Goal: Transaction & Acquisition: Download file/media

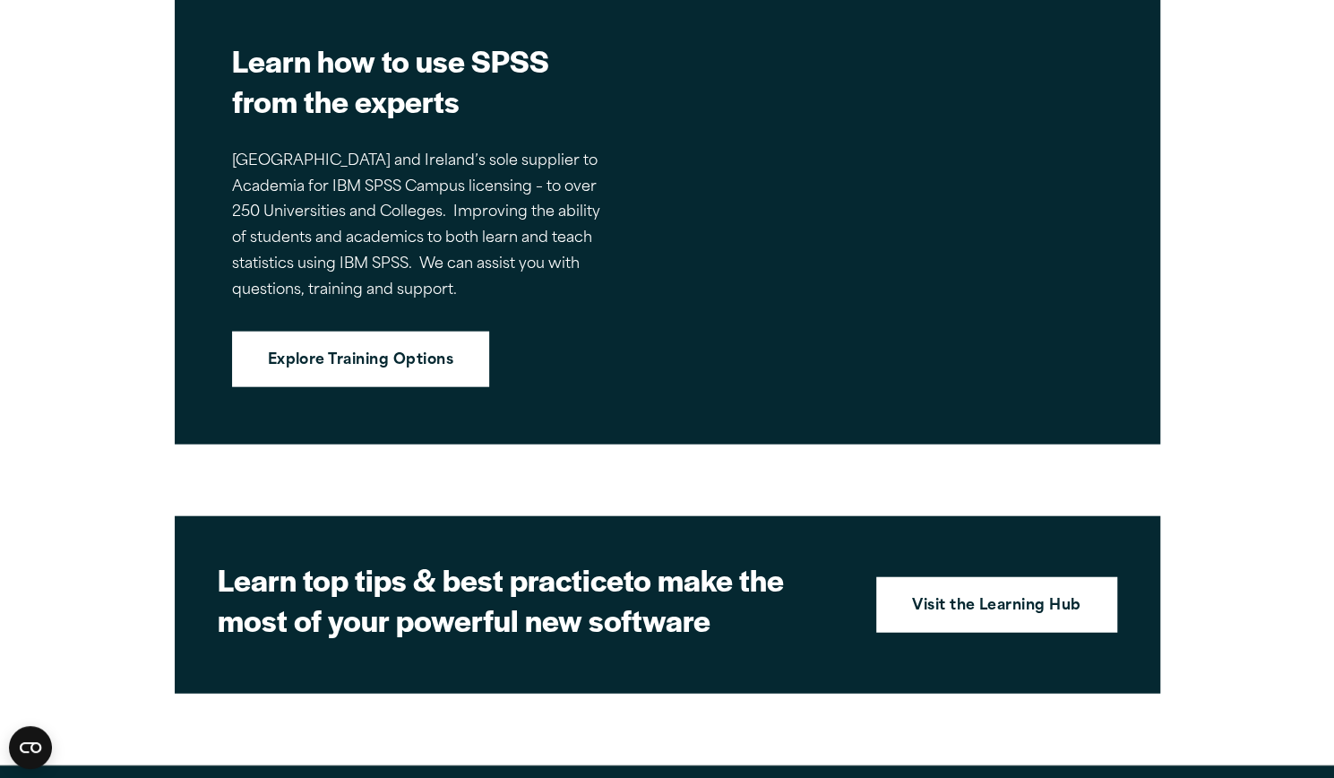
scroll to position [2293, 0]
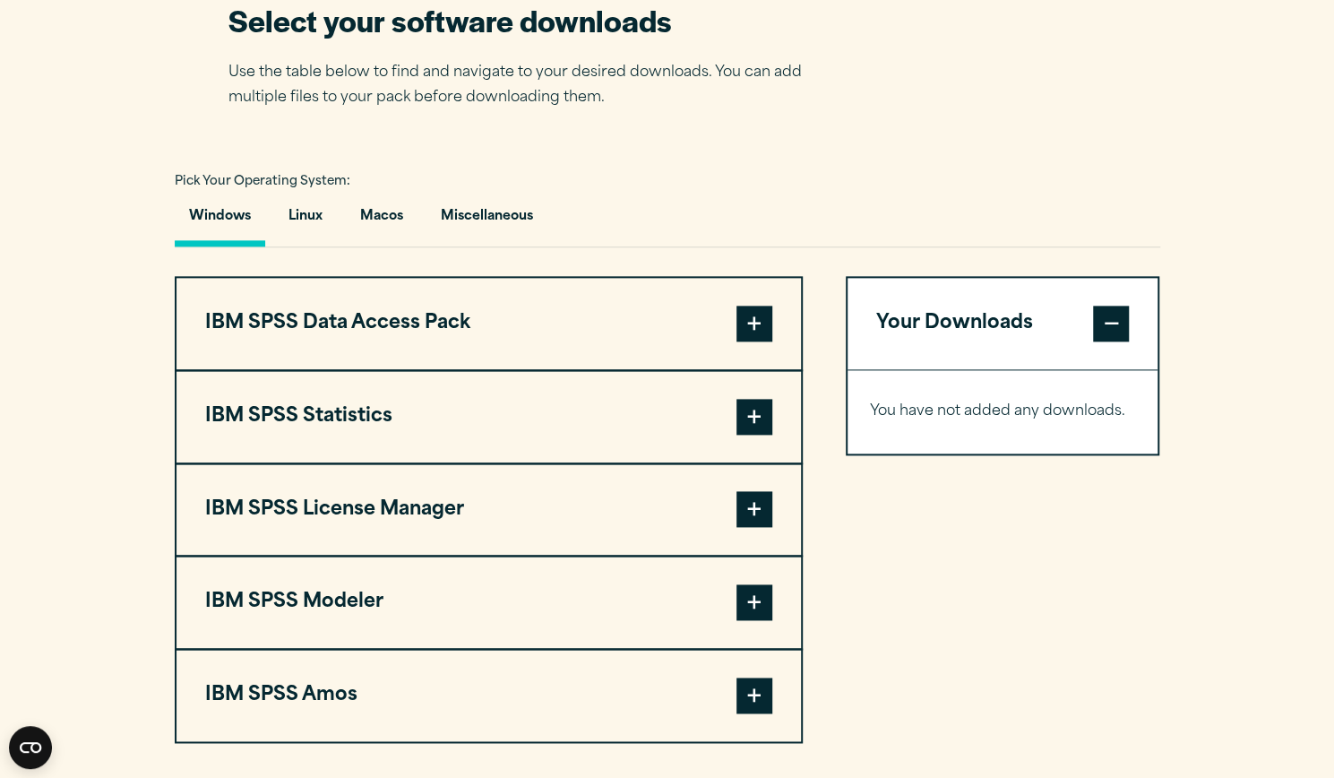
scroll to position [1178, 0]
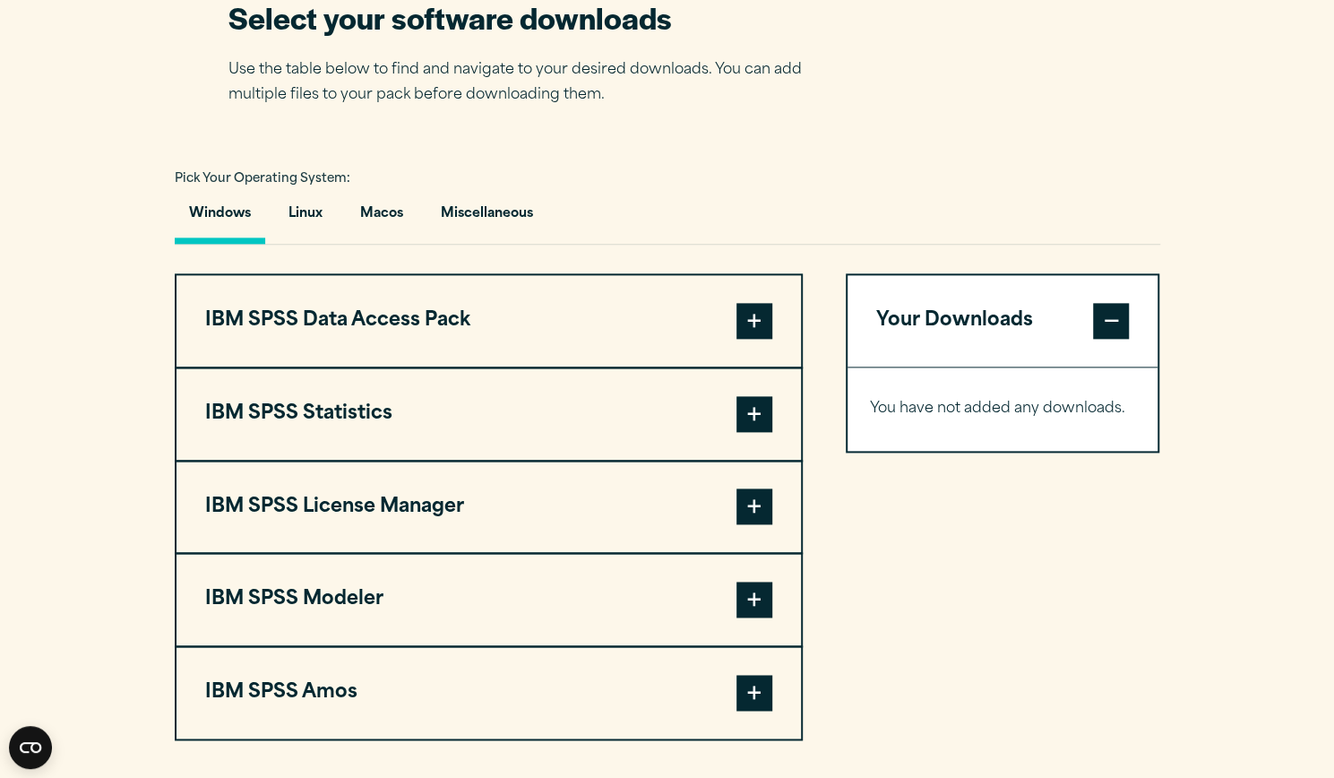
click at [336, 405] on button "IBM SPSS Statistics" at bounding box center [488, 413] width 624 height 91
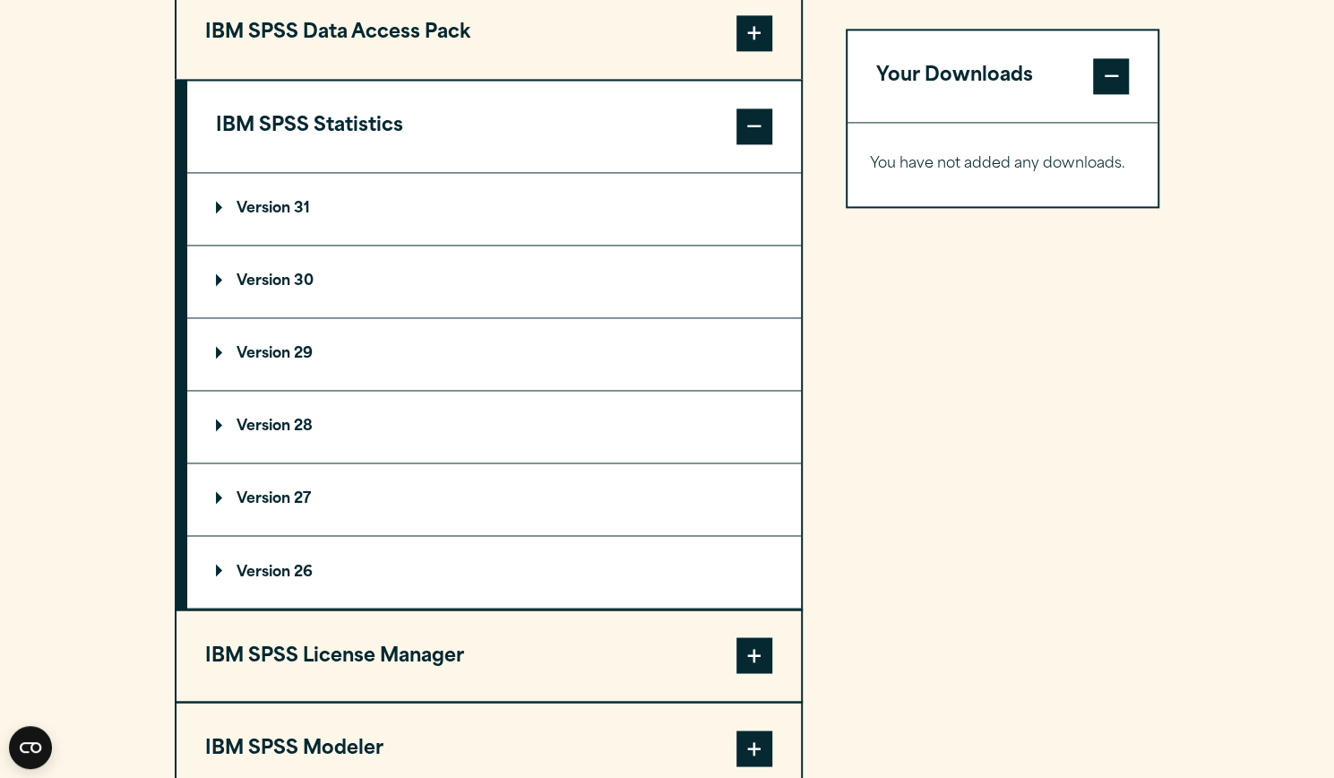
scroll to position [1469, 0]
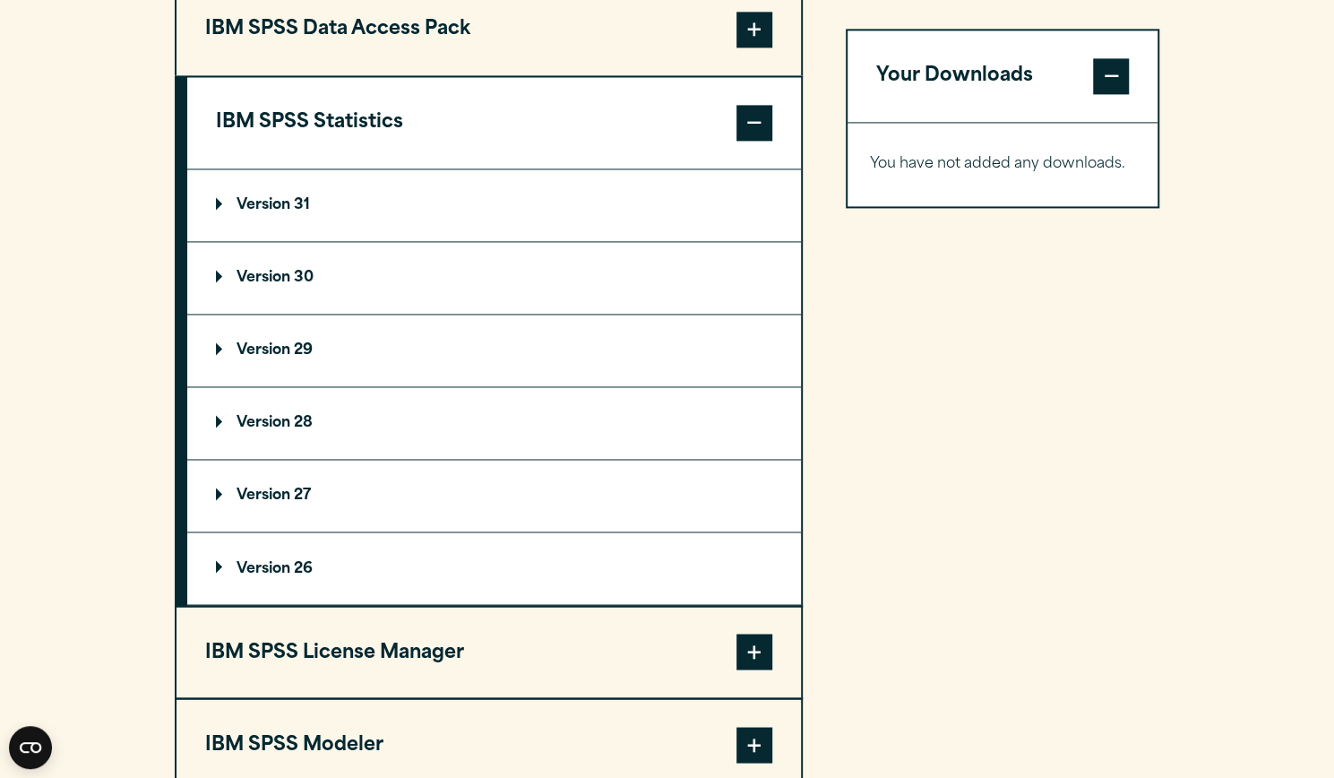
click at [269, 347] on p "Version 29" at bounding box center [264, 350] width 97 height 14
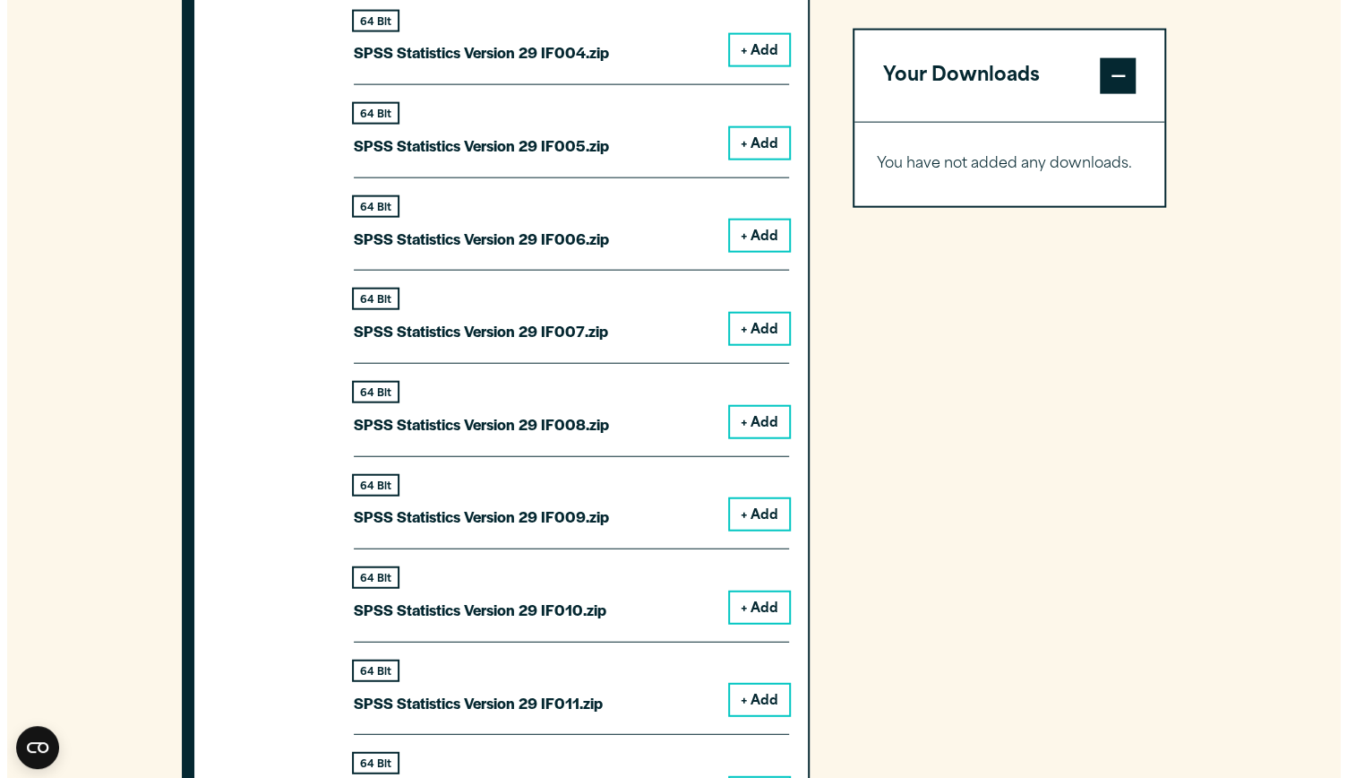
scroll to position [2419, 0]
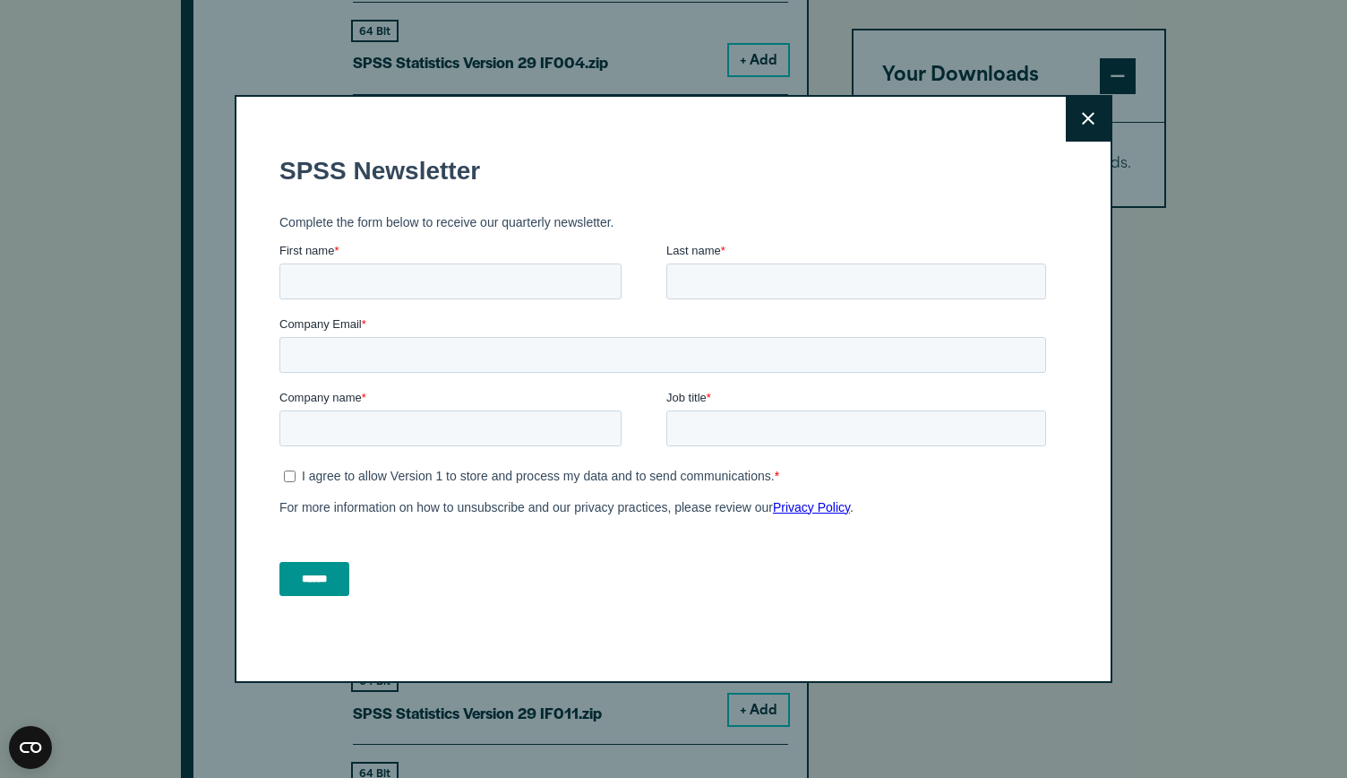
click at [1086, 120] on icon at bounding box center [1088, 118] width 13 height 13
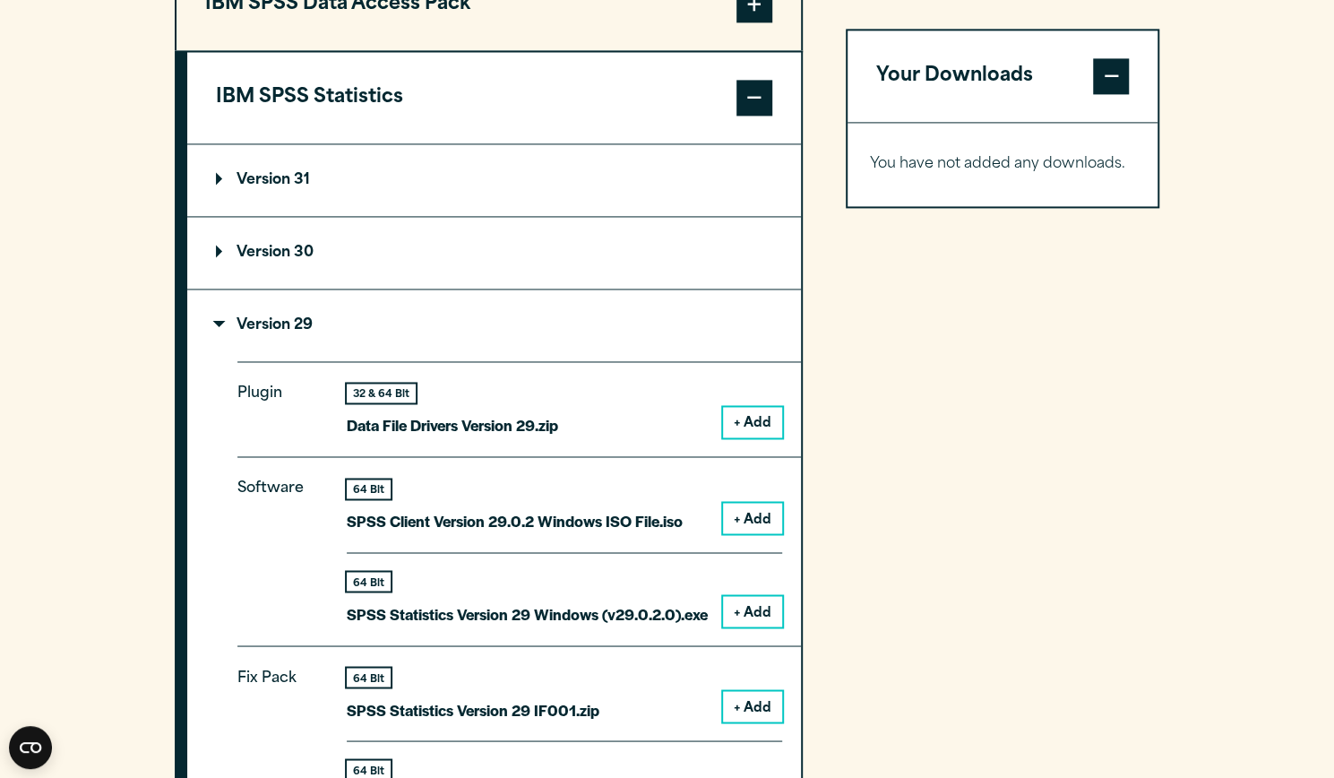
scroll to position [1498, 0]
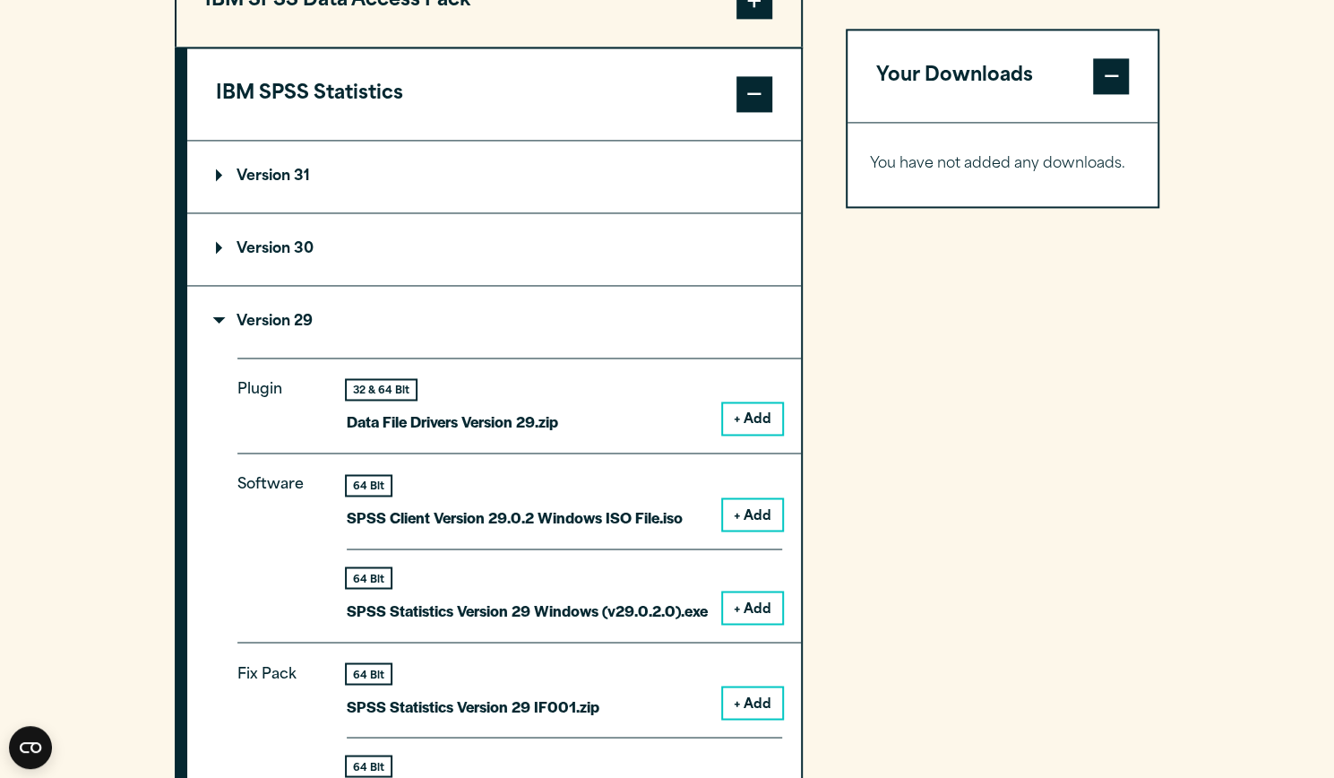
click at [752, 508] on button "+ Add" at bounding box center [752, 514] width 59 height 30
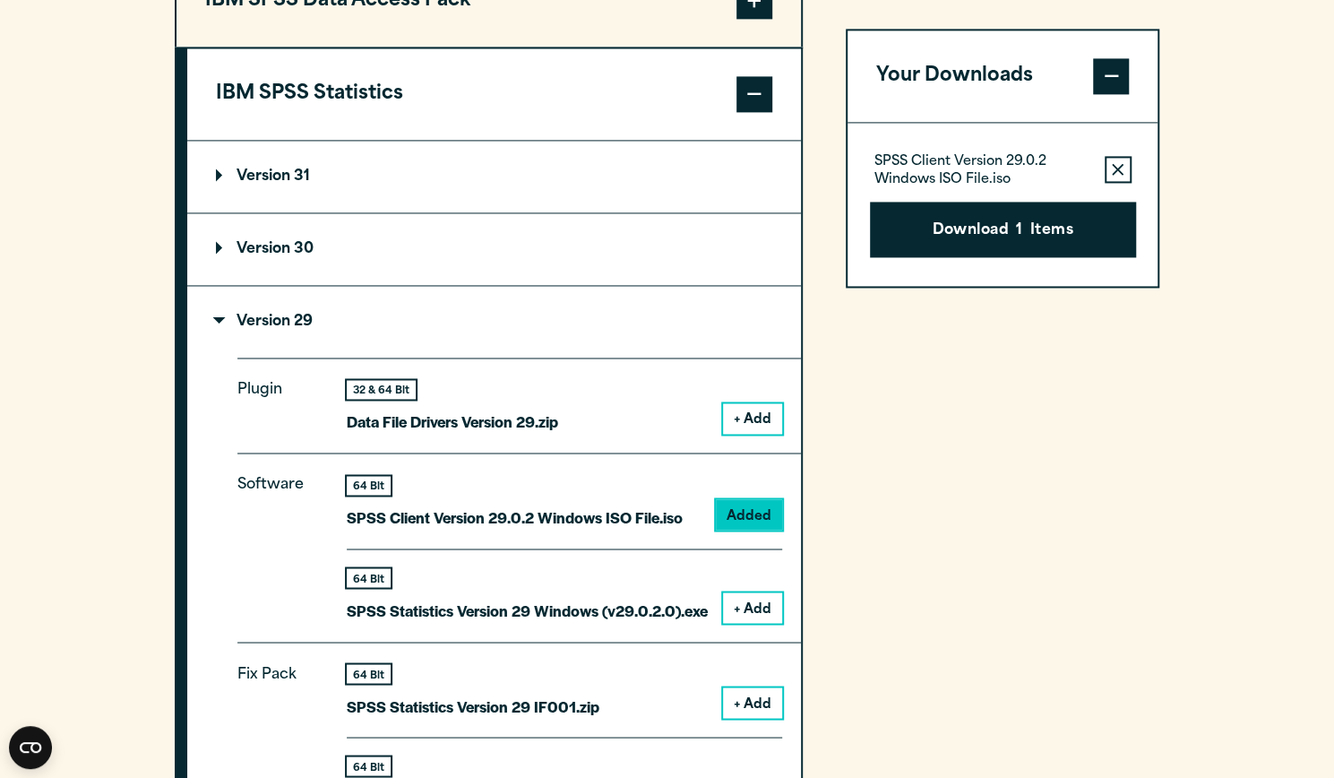
click at [758, 603] on button "+ Add" at bounding box center [752, 607] width 59 height 30
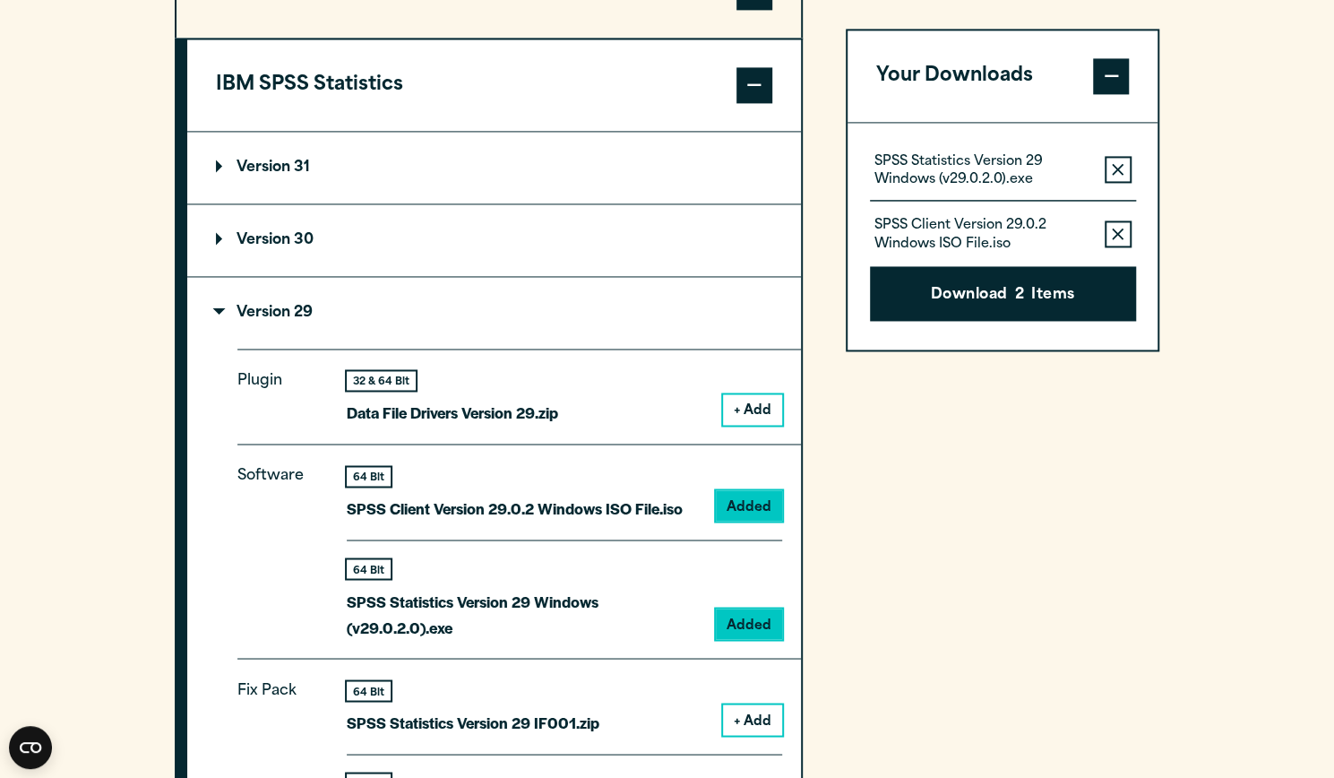
scroll to position [1507, 0]
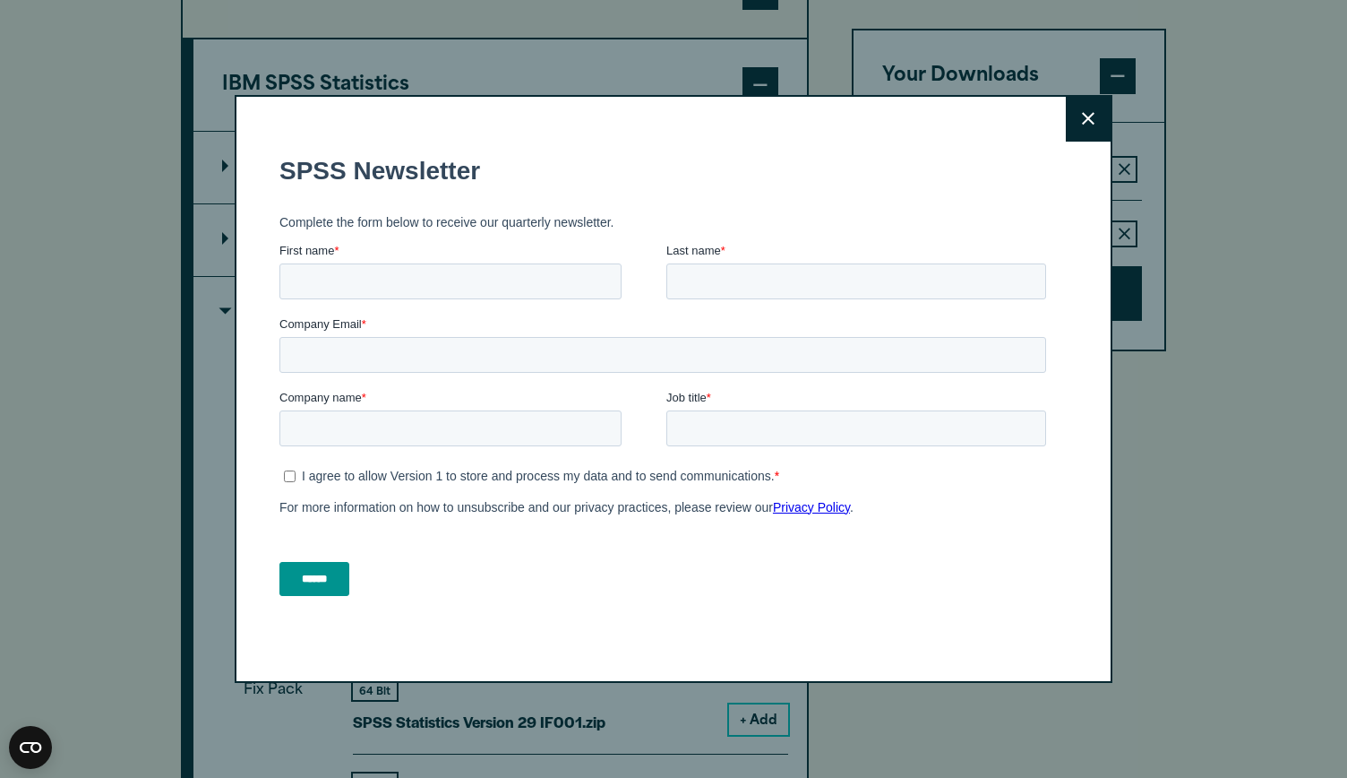
click at [1082, 122] on icon at bounding box center [1088, 118] width 13 height 13
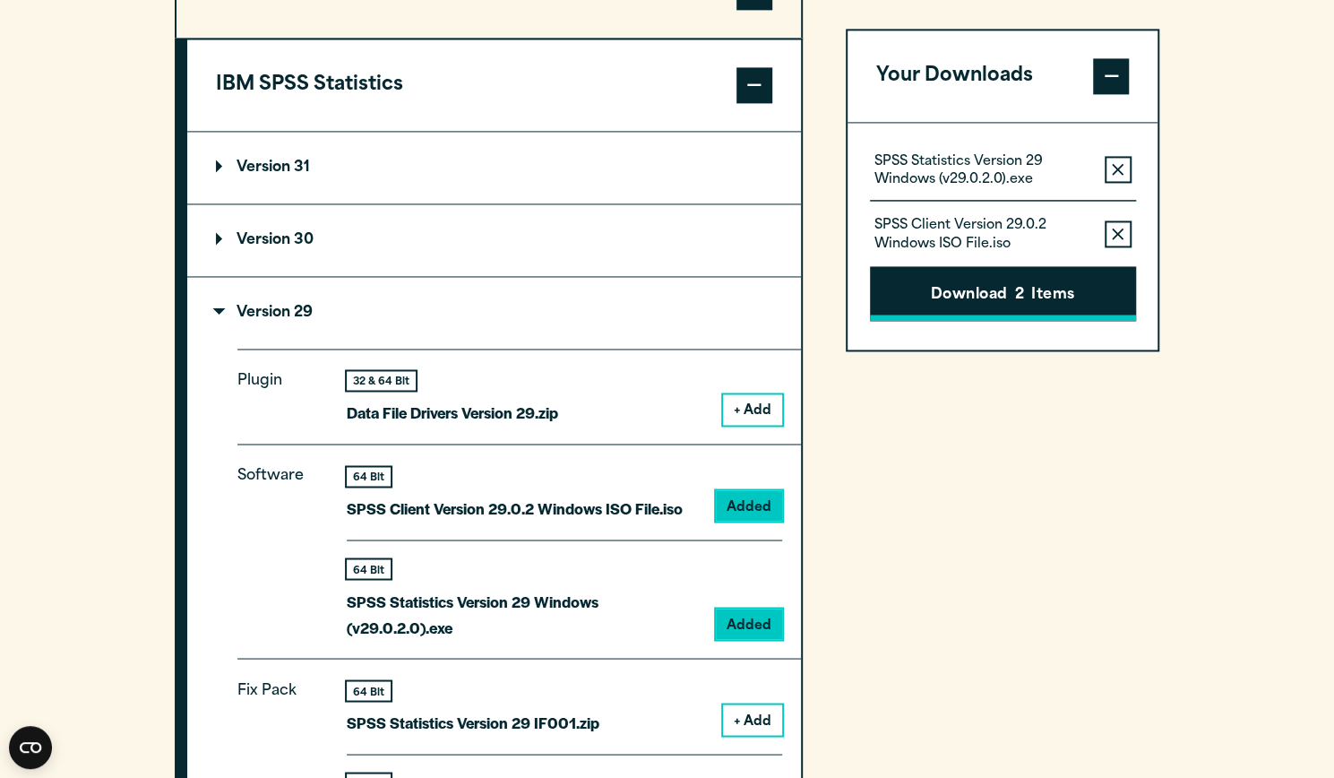
click at [988, 297] on button "Download 2 Items" at bounding box center [1003, 294] width 266 height 56
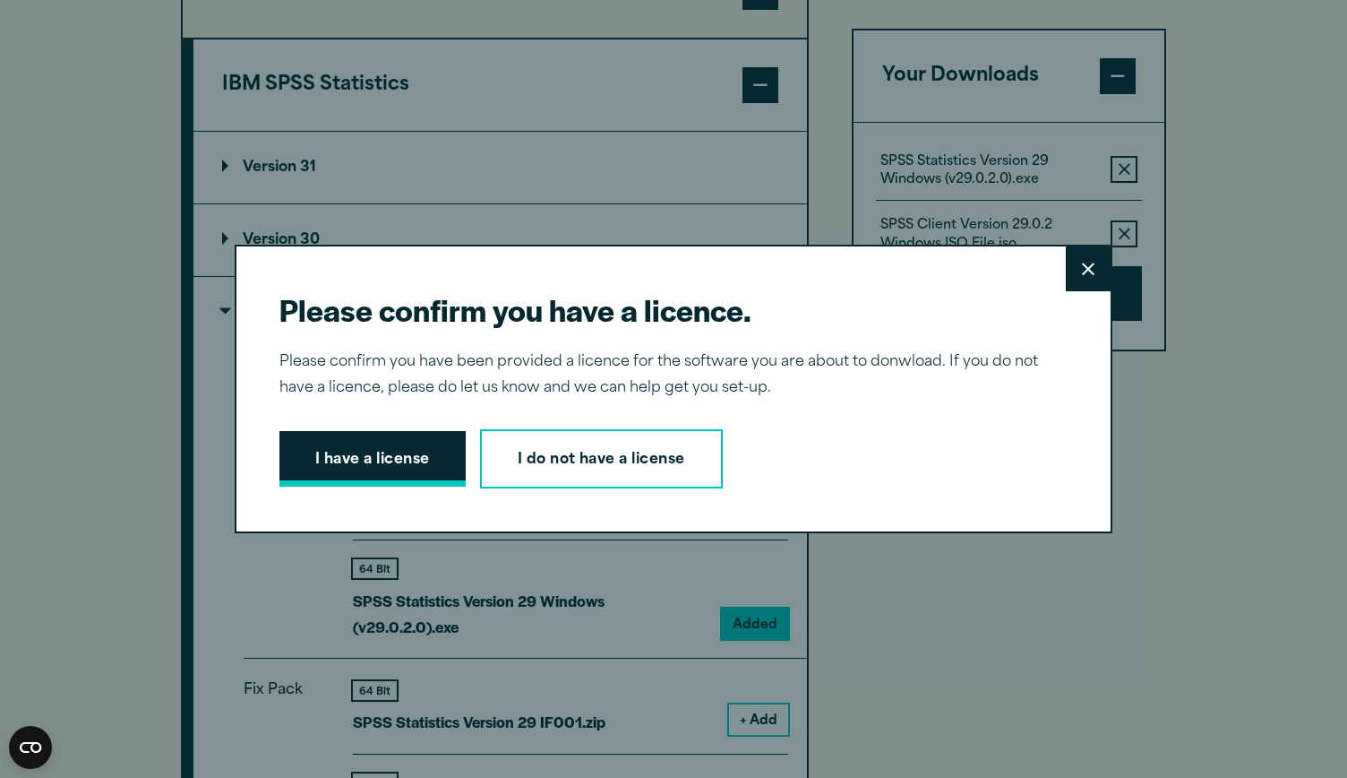
click at [420, 465] on button "I have a license" at bounding box center [373, 459] width 186 height 56
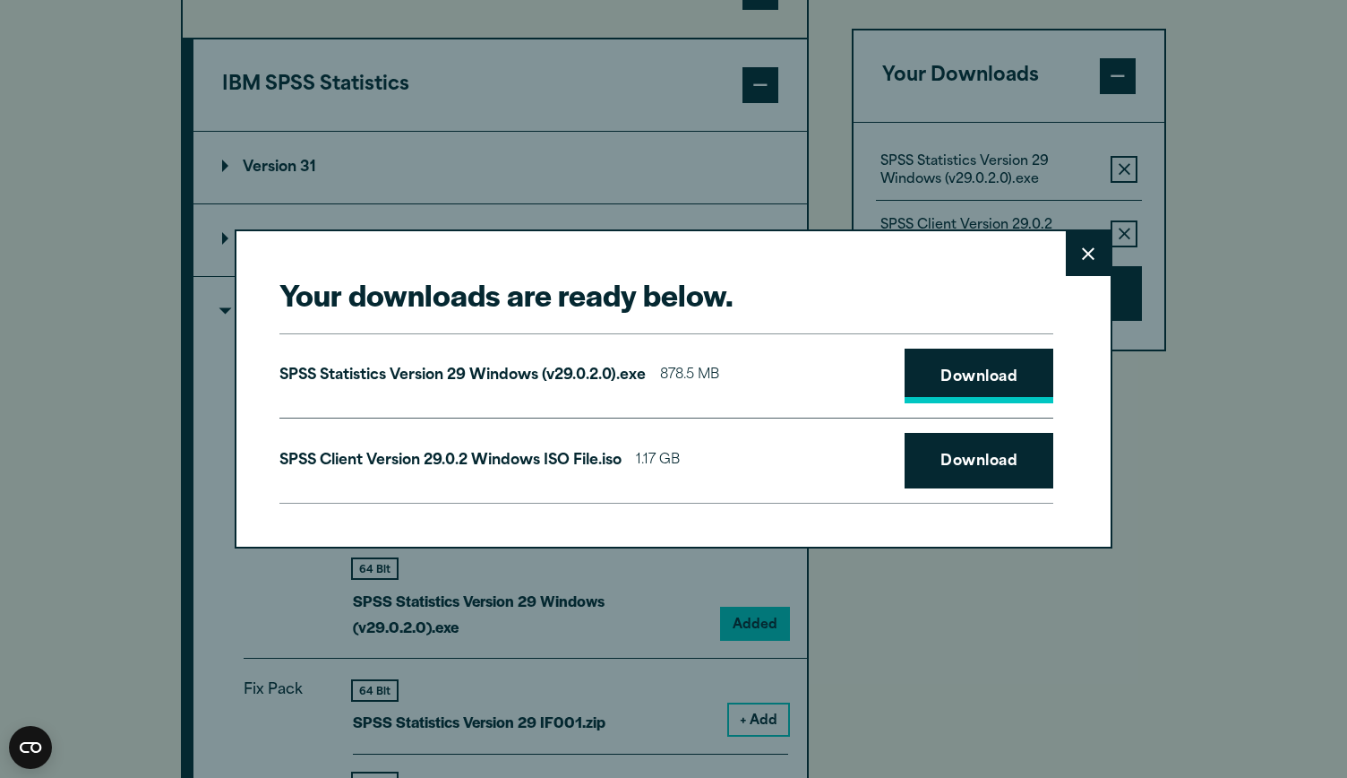
click at [988, 375] on link "Download" at bounding box center [979, 376] width 149 height 56
click at [980, 462] on link "Download" at bounding box center [979, 461] width 149 height 56
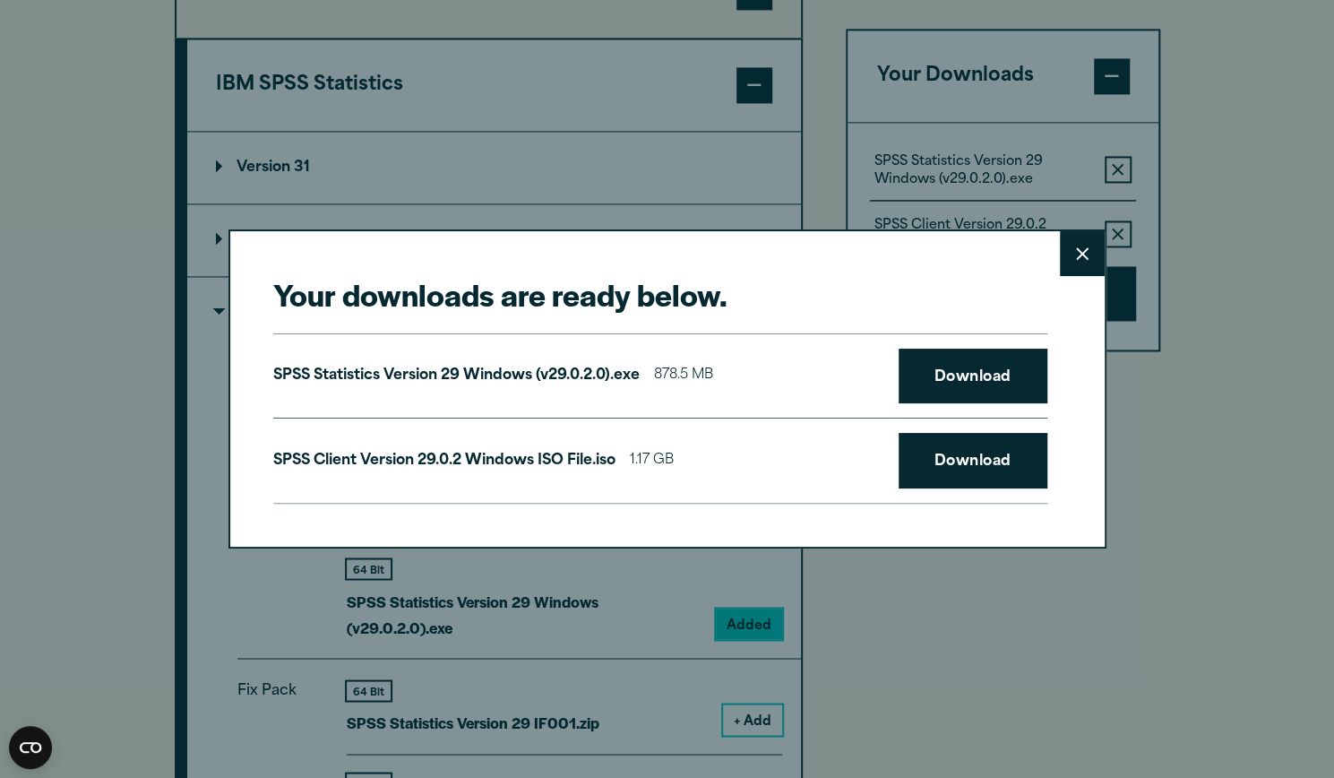
click at [1102, 563] on div "Your downloads are ready below. Close SPSS Statistics Version 29 Windows (v29.0…" at bounding box center [667, 389] width 1334 height 778
